Goal: Task Accomplishment & Management: Manage account settings

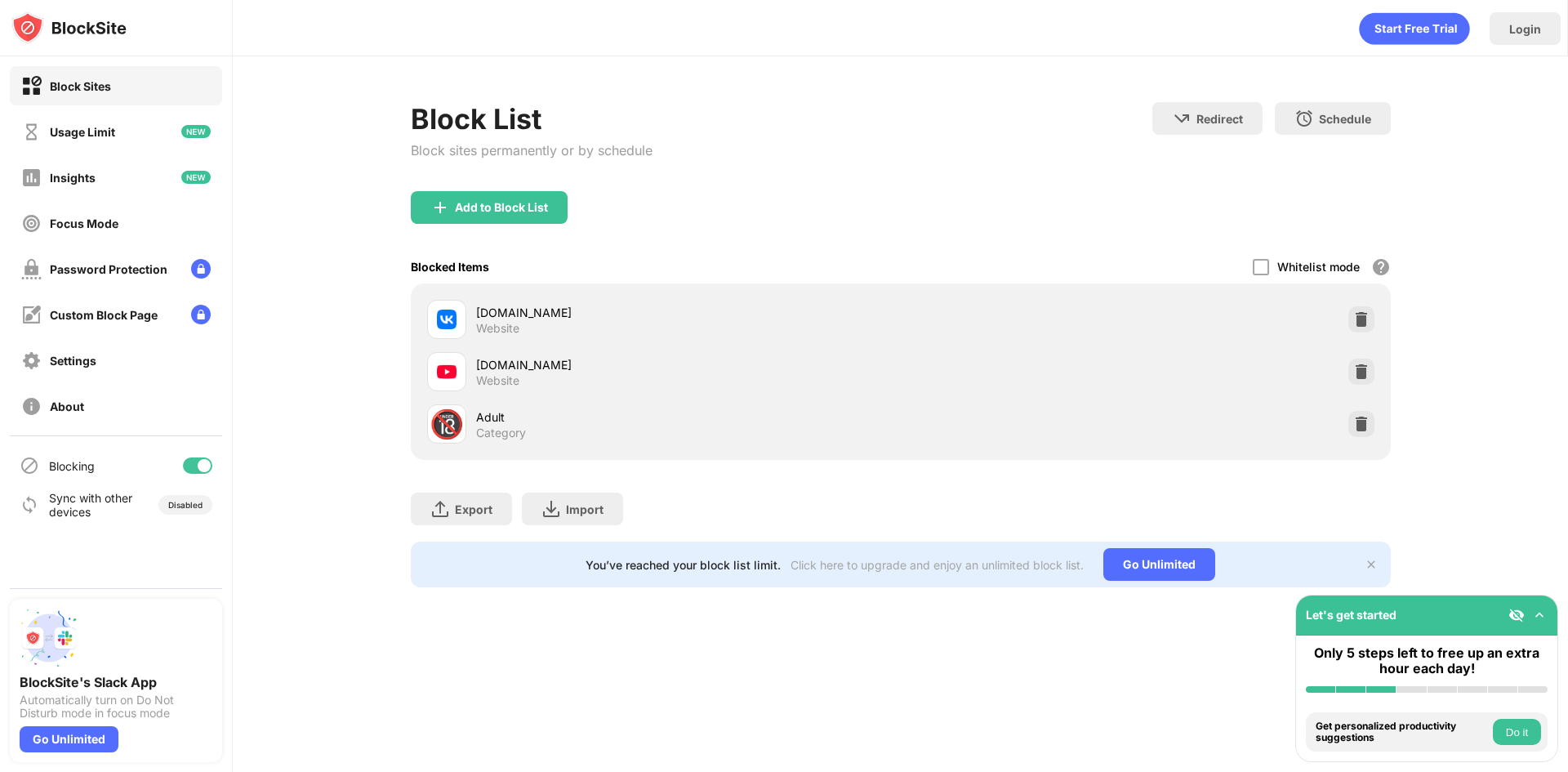
click at [1349, 332] on div at bounding box center [1362, 319] width 26 height 26
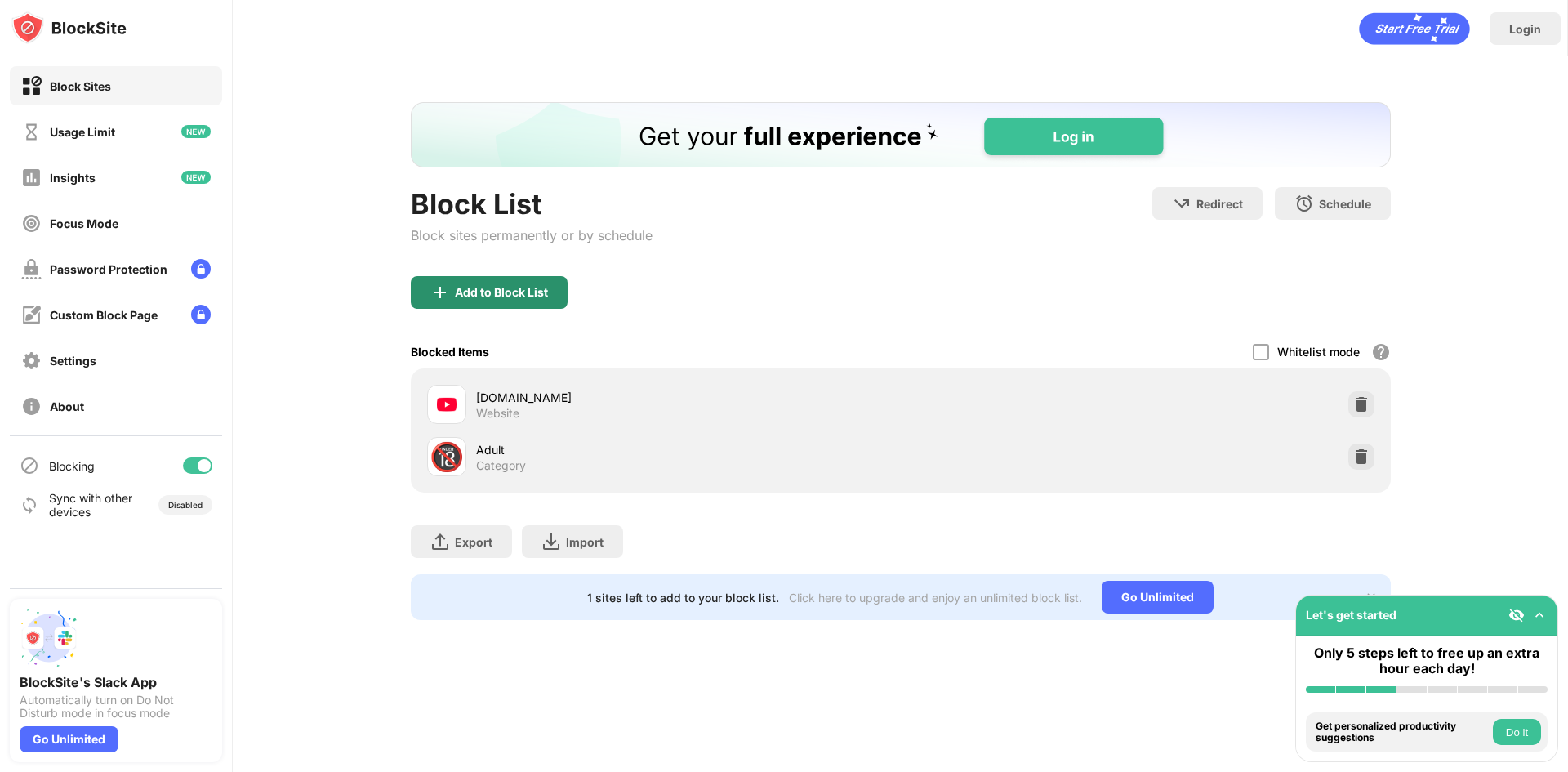
click at [510, 297] on div "Add to Block List" at bounding box center [502, 292] width 93 height 13
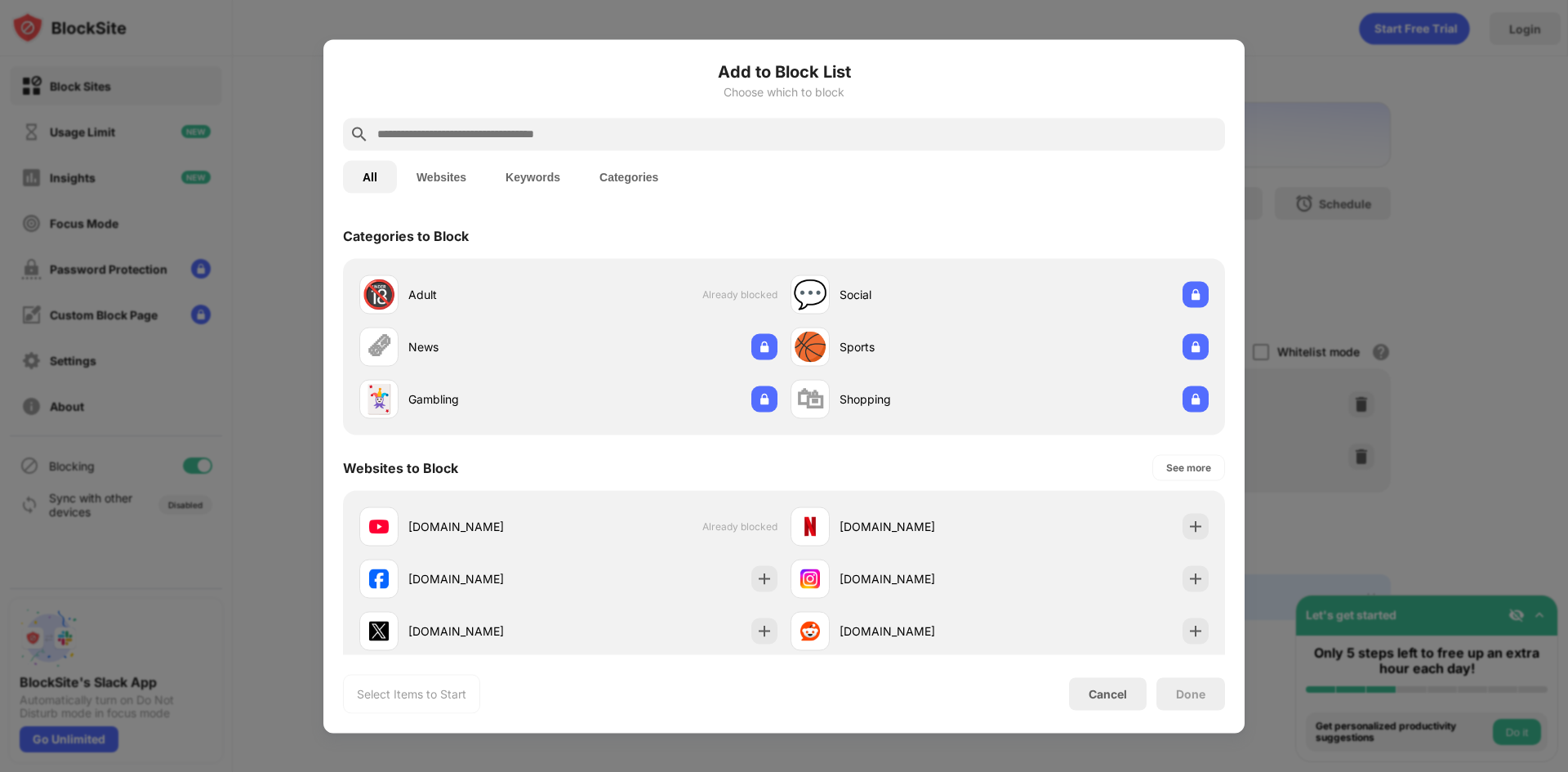
click at [502, 114] on div "Add to Block List Choose which to block" at bounding box center [784, 88] width 883 height 58
click at [486, 130] on input "text" at bounding box center [798, 133] width 843 height 19
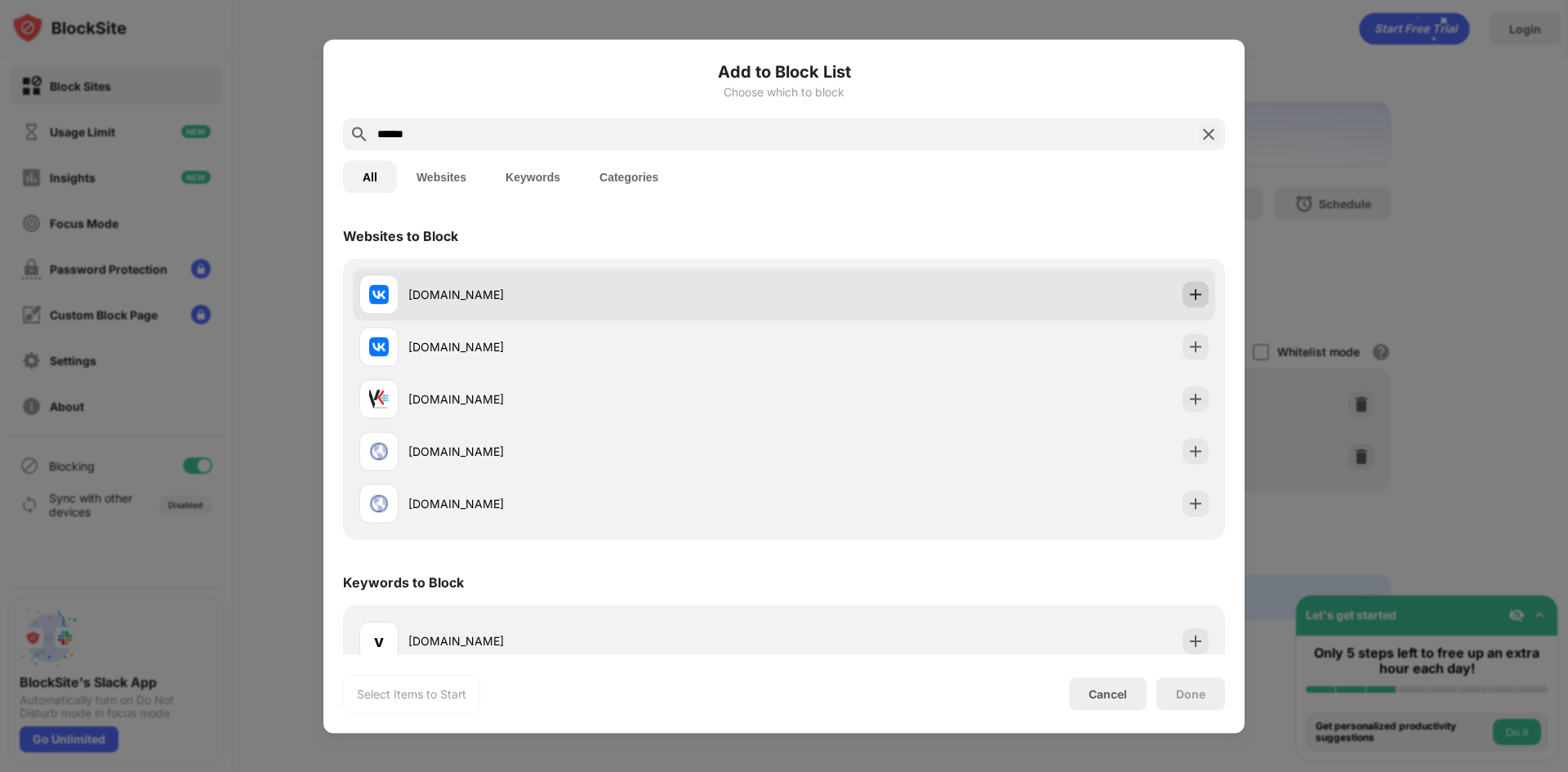
type input "******"
click at [1187, 296] on img at bounding box center [1196, 294] width 16 height 16
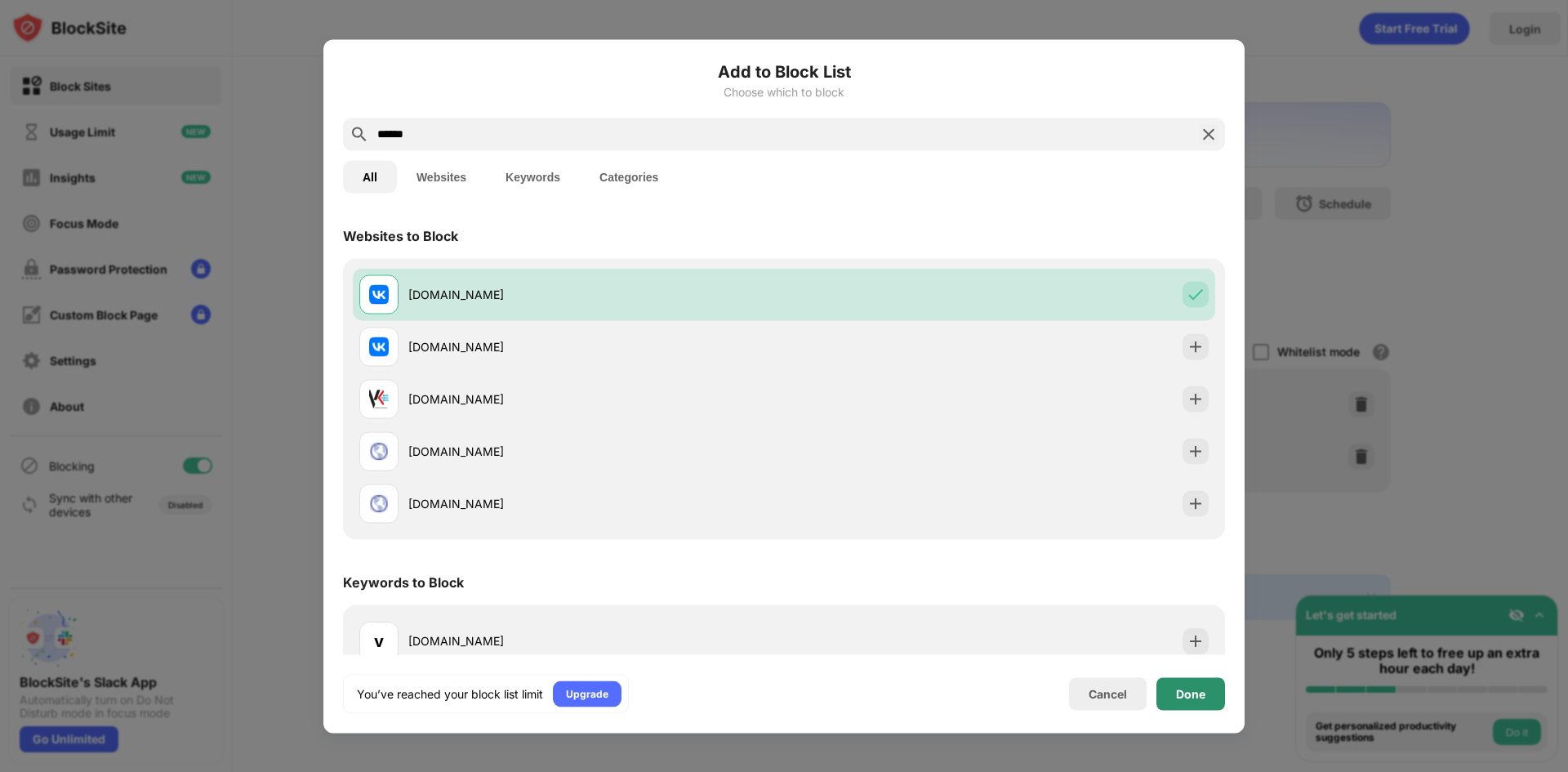
click at [1195, 697] on div "Done" at bounding box center [1191, 694] width 29 height 13
